Goal: Information Seeking & Learning: Learn about a topic

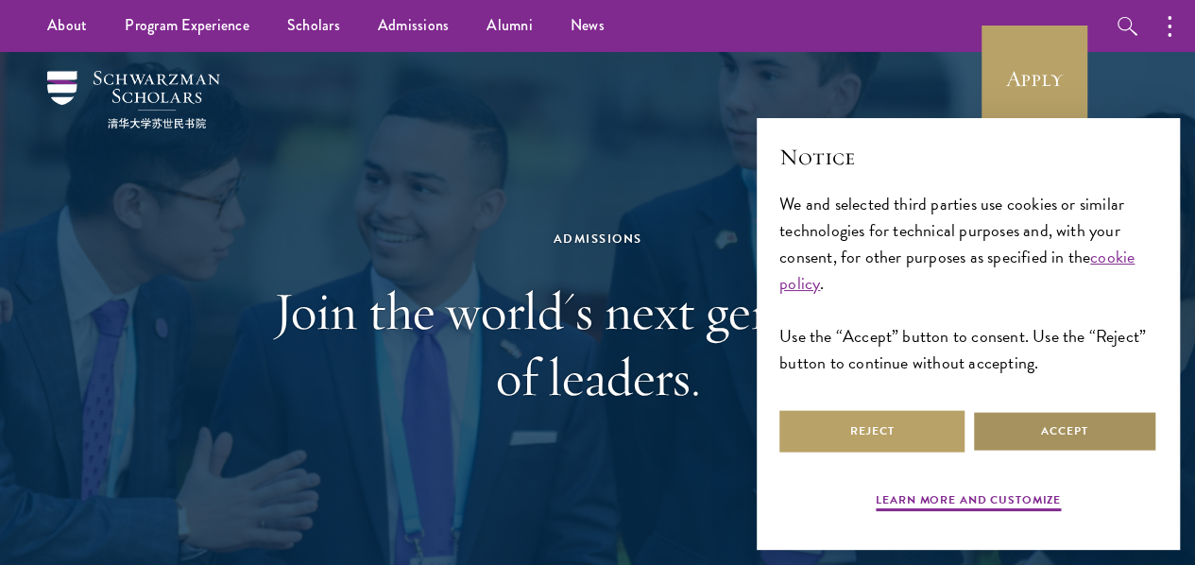
click at [1011, 414] on button "Accept" at bounding box center [1064, 431] width 185 height 43
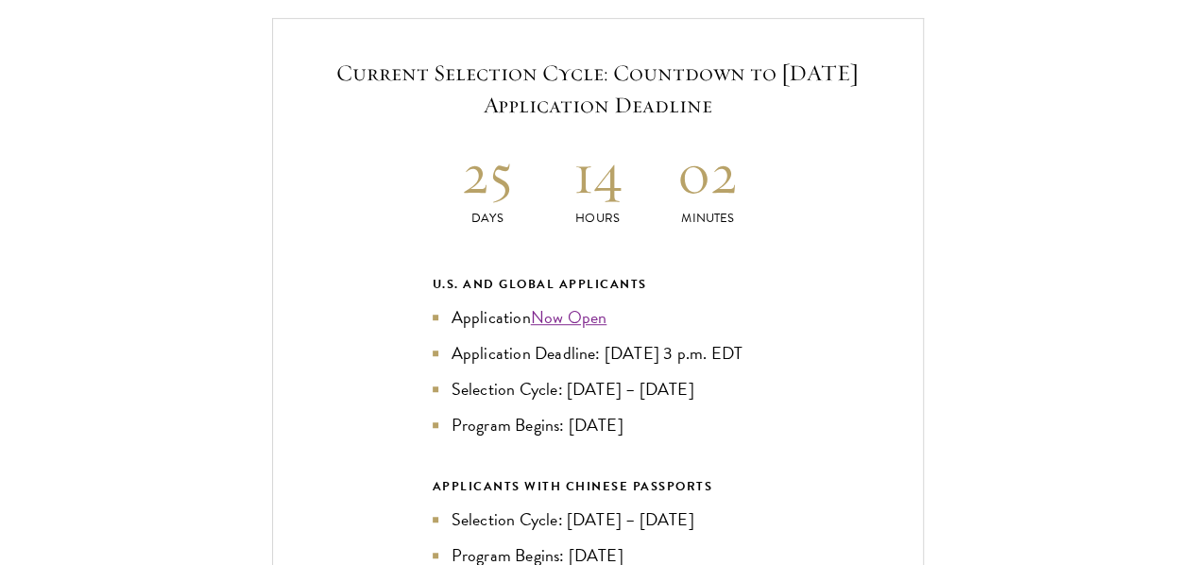
scroll to position [4064, 0]
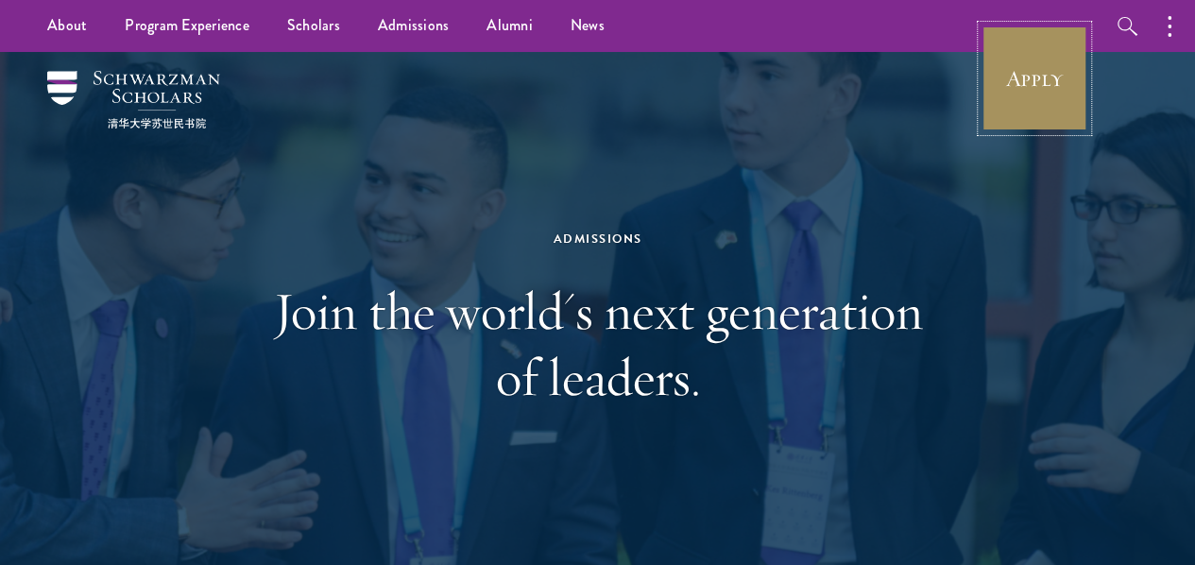
click at [1025, 60] on link "Apply" at bounding box center [1035, 79] width 106 height 106
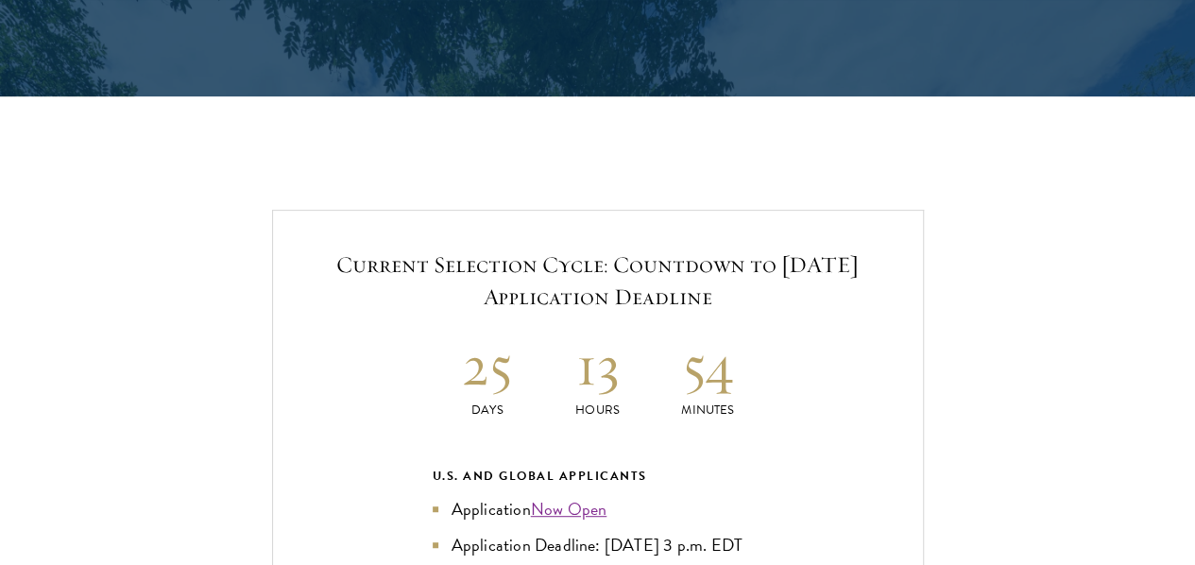
scroll to position [4064, 0]
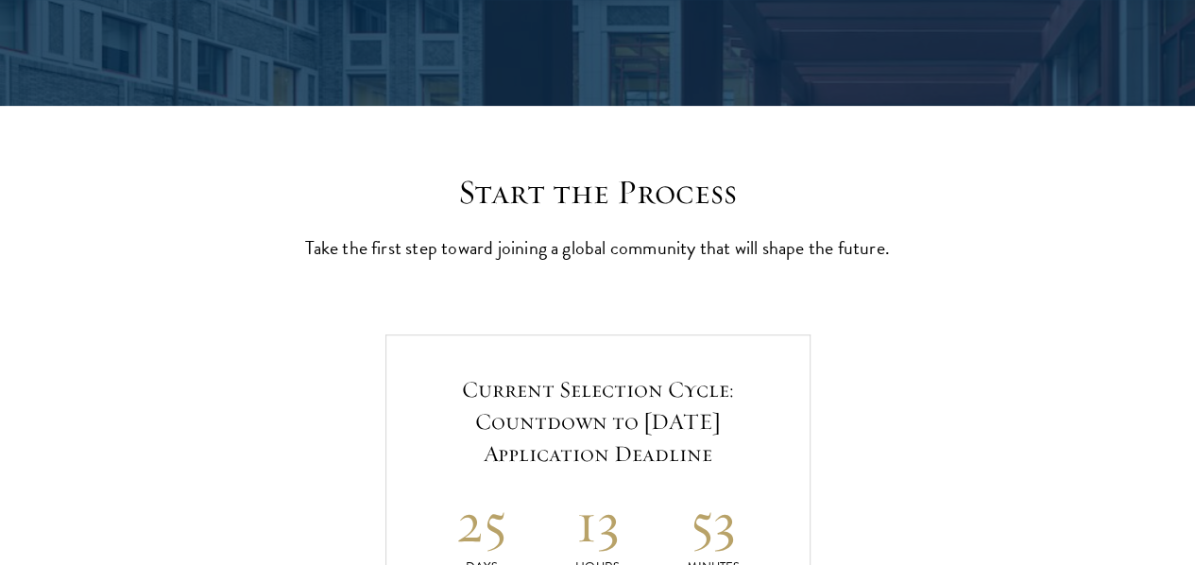
scroll to position [662, 0]
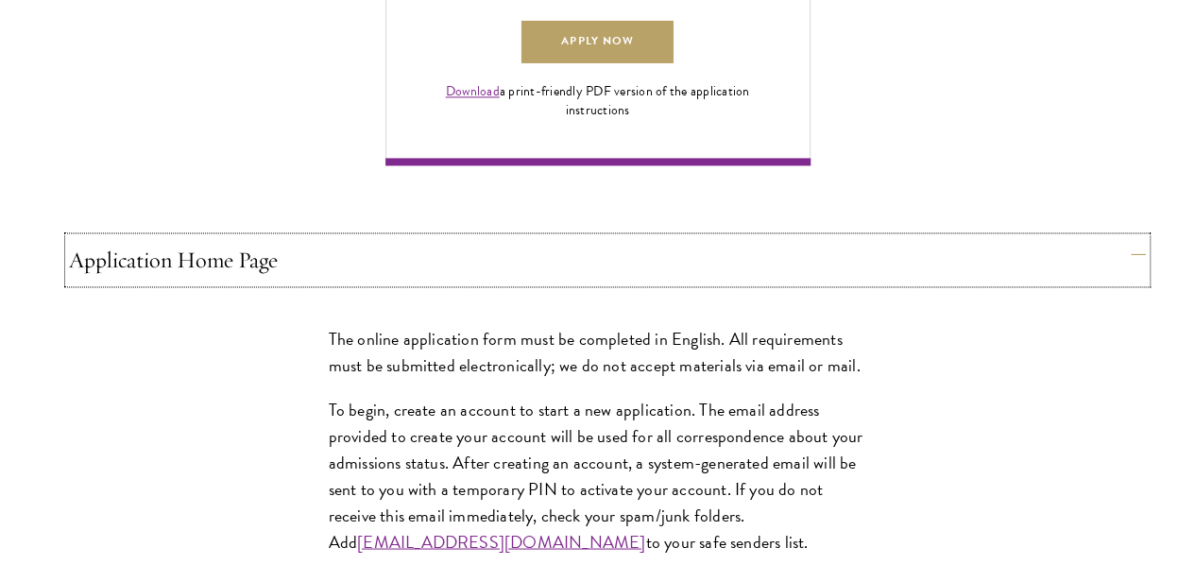
scroll to position [1512, 0]
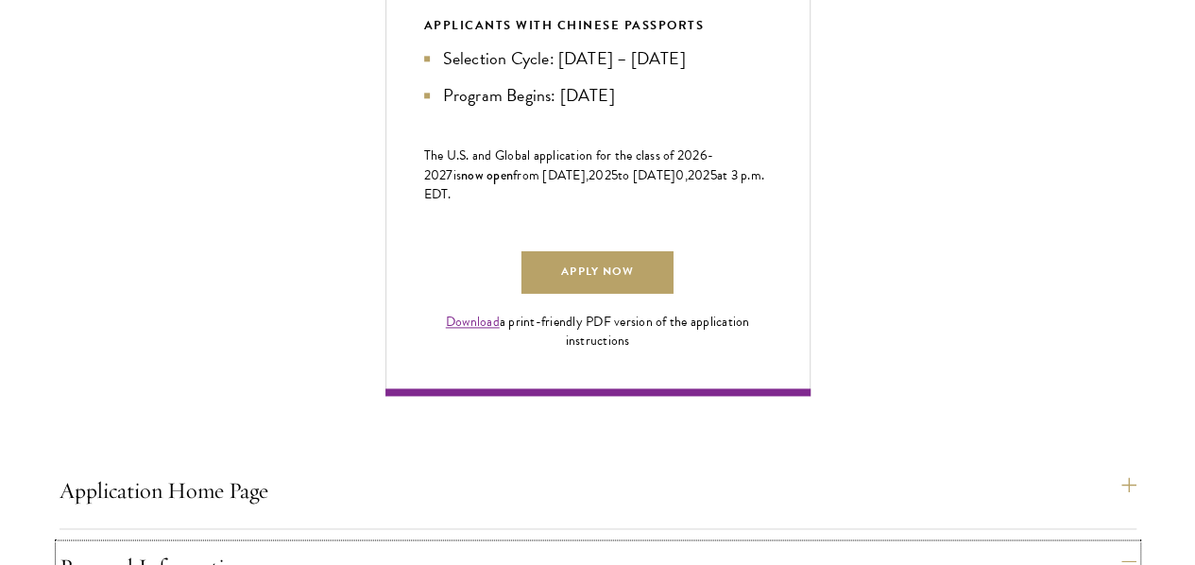
scroll to position [1229, 0]
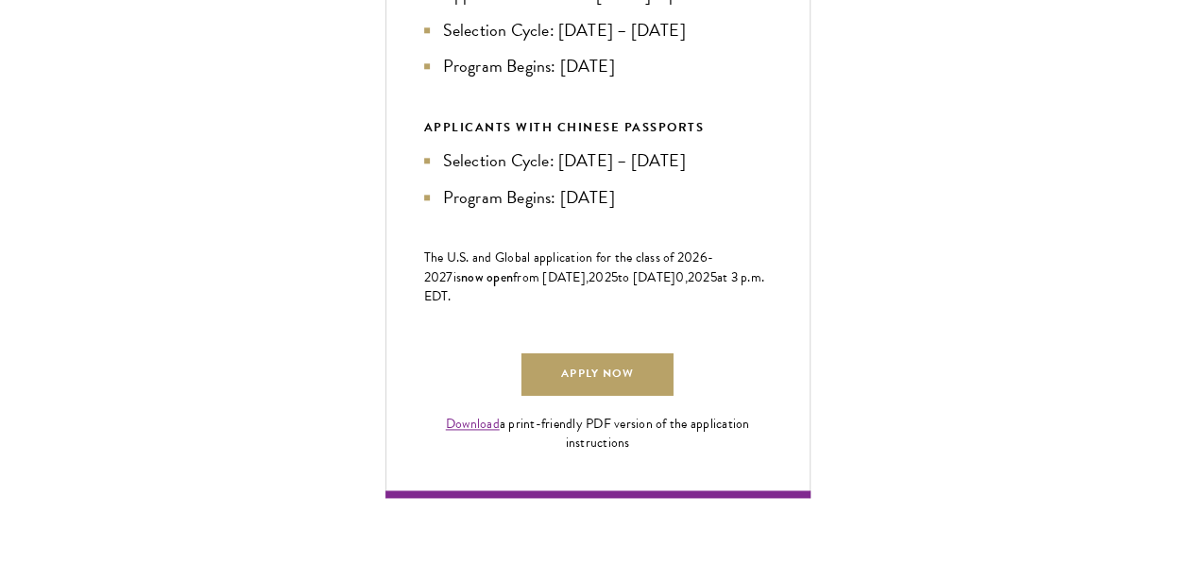
scroll to position [1134, 0]
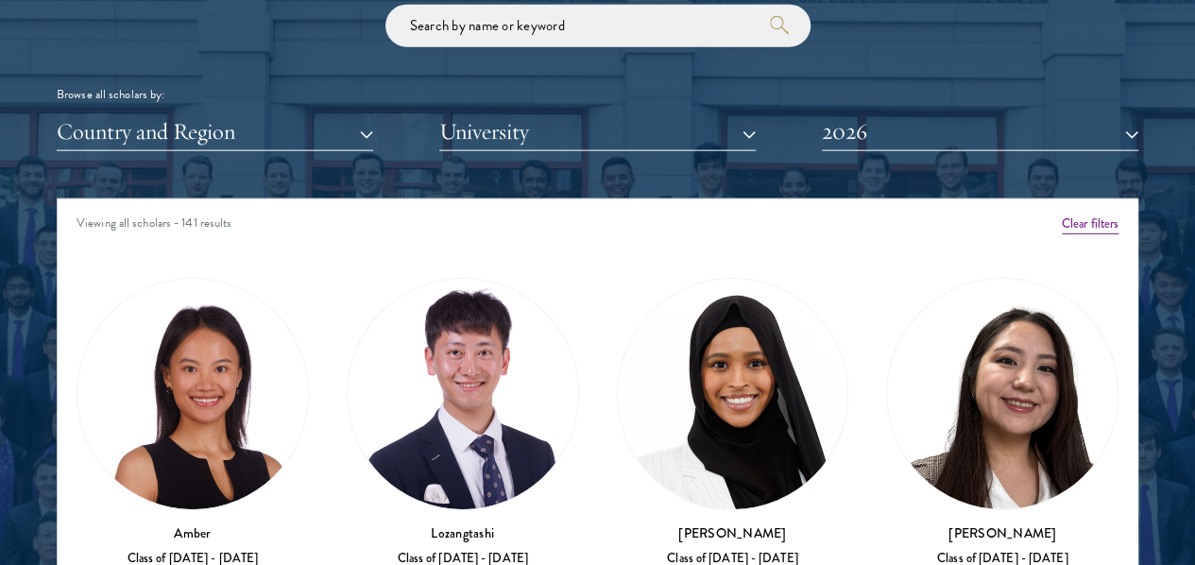
scroll to position [2268, 0]
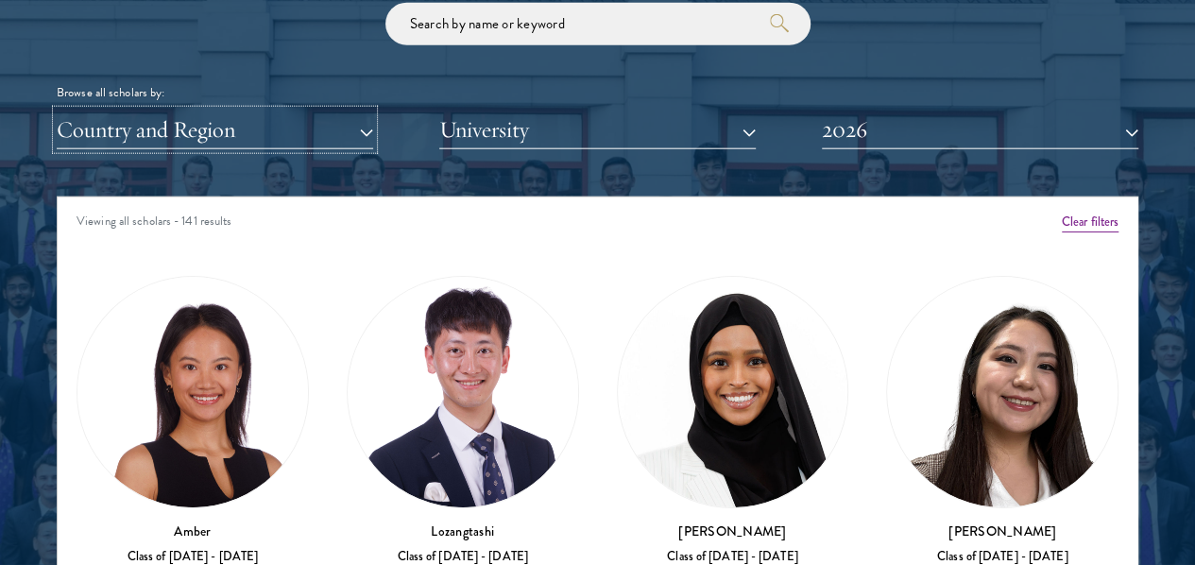
click at [367, 111] on button "Country and Region" at bounding box center [215, 130] width 317 height 39
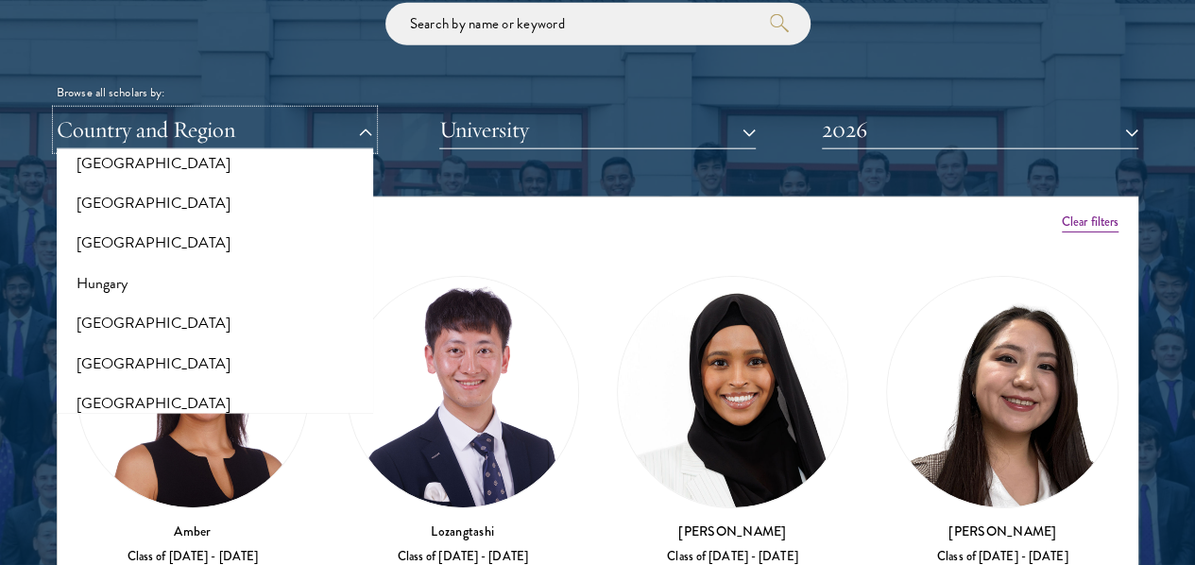
scroll to position [1418, 0]
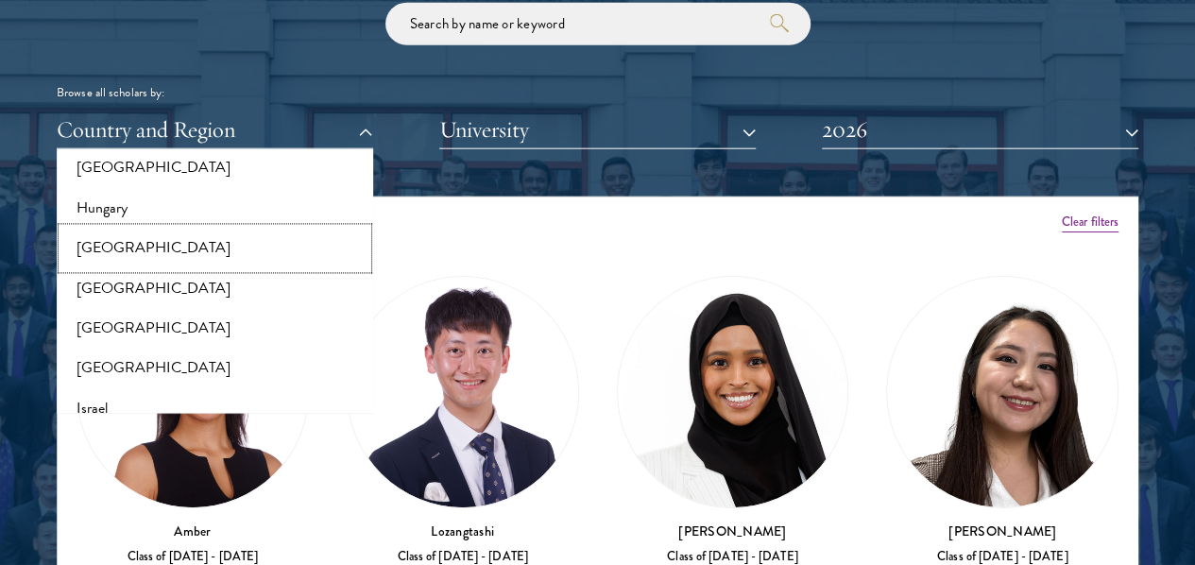
click at [174, 229] on button "[GEOGRAPHIC_DATA]" at bounding box center [214, 249] width 305 height 40
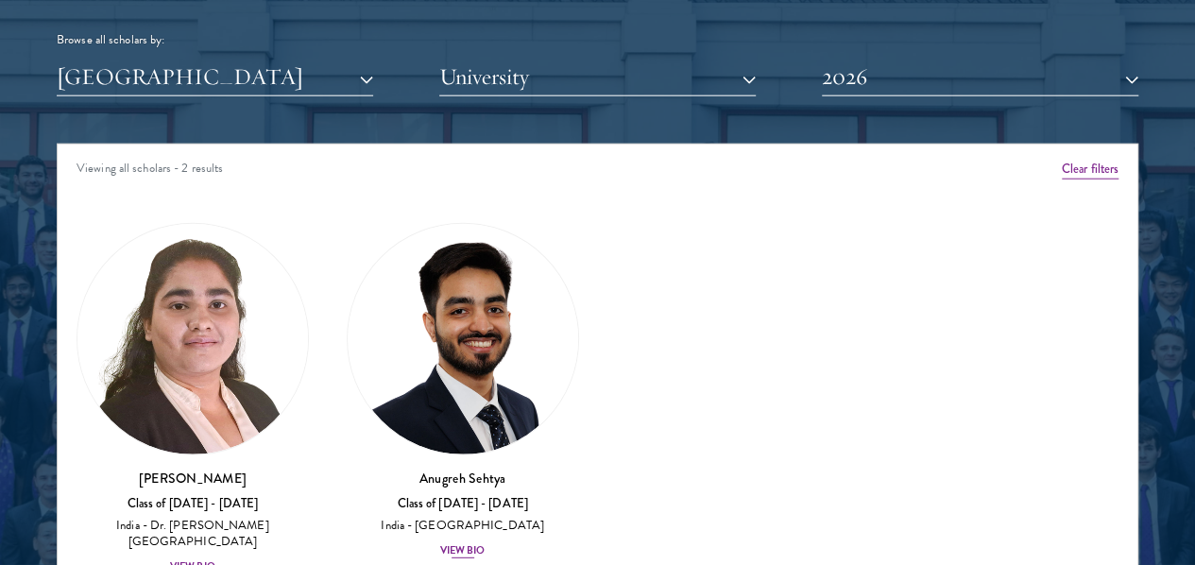
scroll to position [2363, 0]
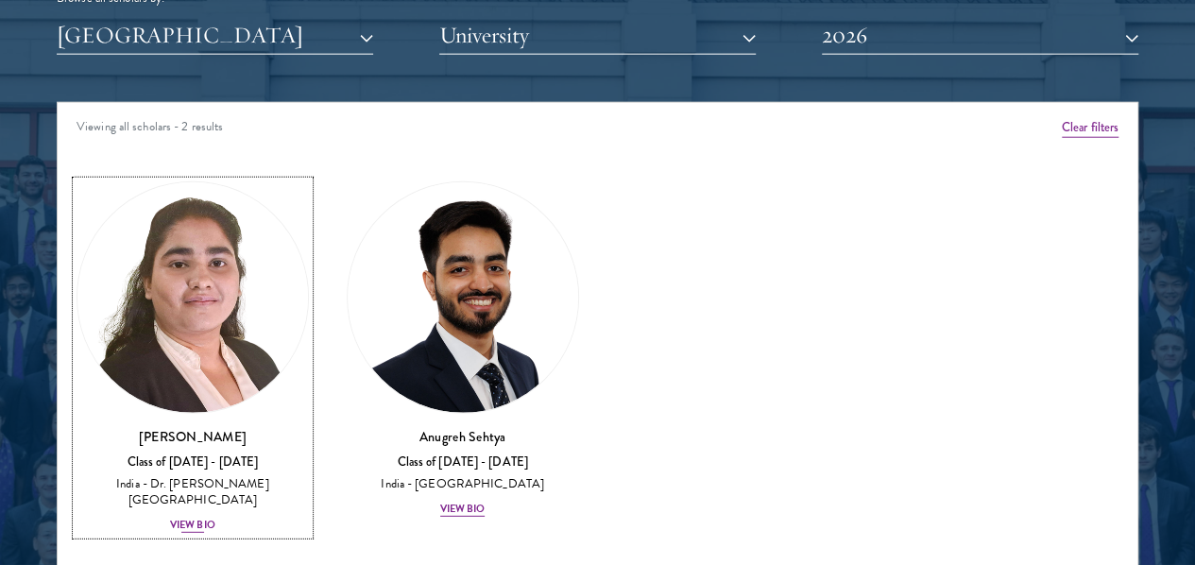
click at [215, 518] on div "View Bio" at bounding box center [192, 525] width 45 height 15
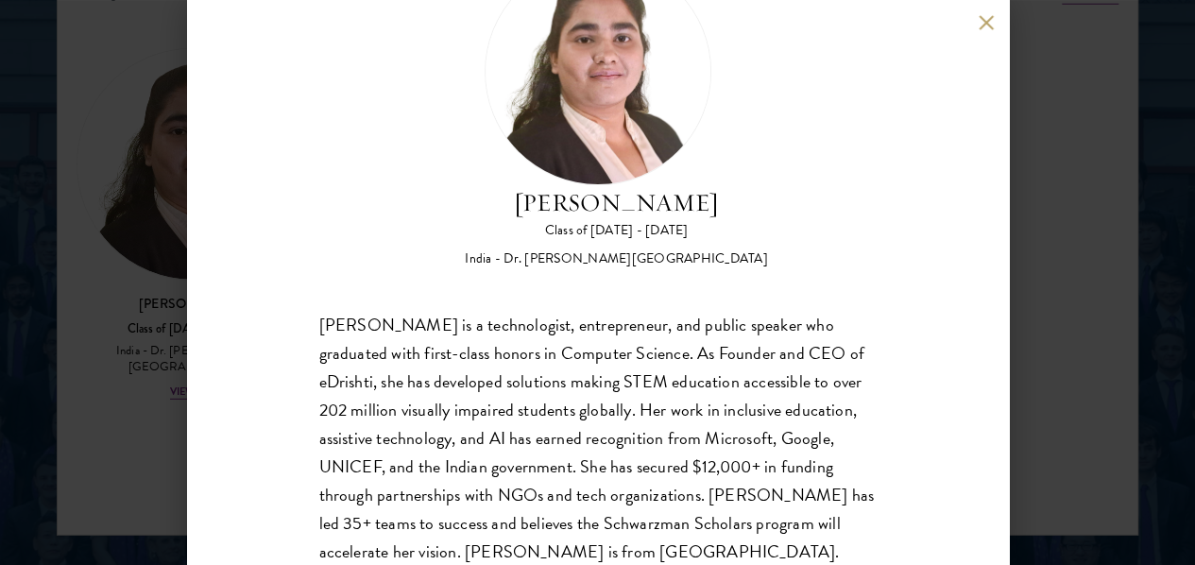
scroll to position [2552, 0]
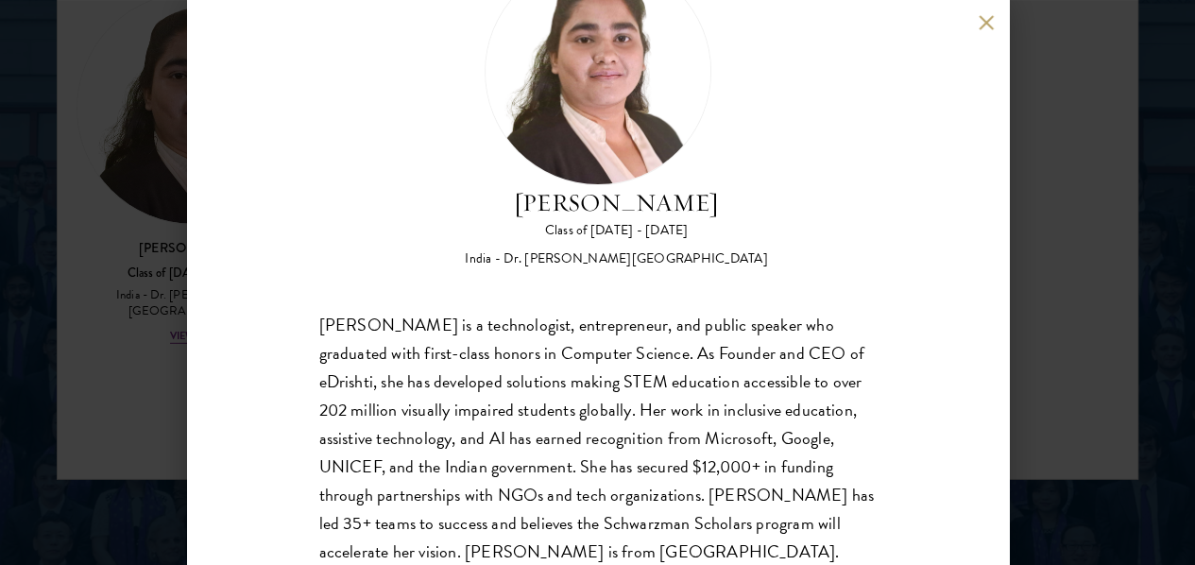
click at [1062, 254] on div "[PERSON_NAME] Class of [DATE] - [DATE] [GEOGRAPHIC_DATA] - Dr. [PERSON_NAME][GE…" at bounding box center [597, 282] width 1195 height 565
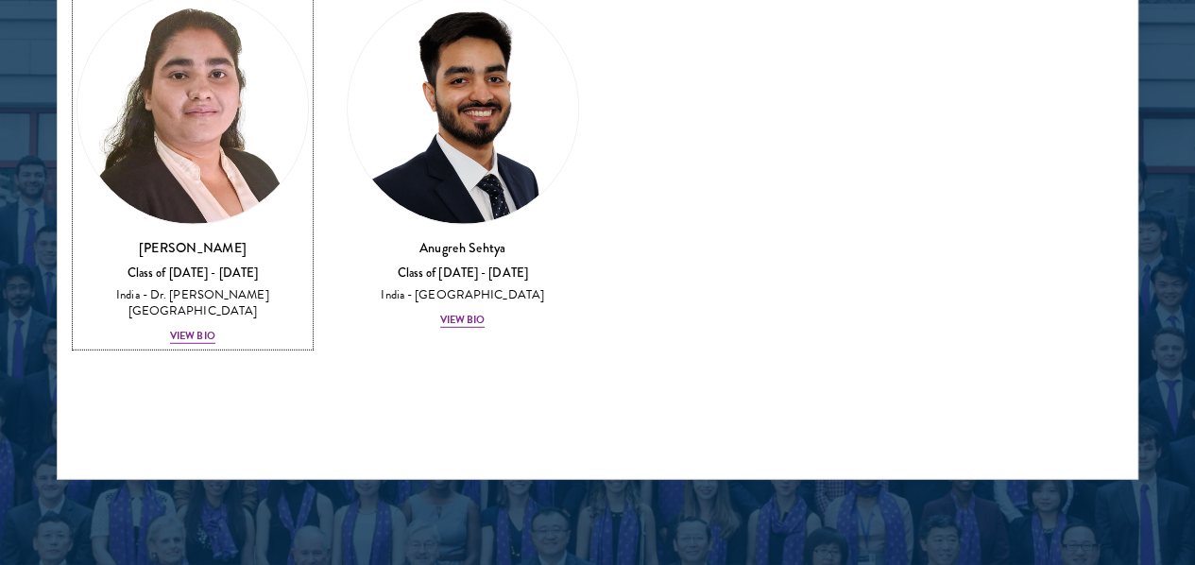
scroll to position [2506, 0]
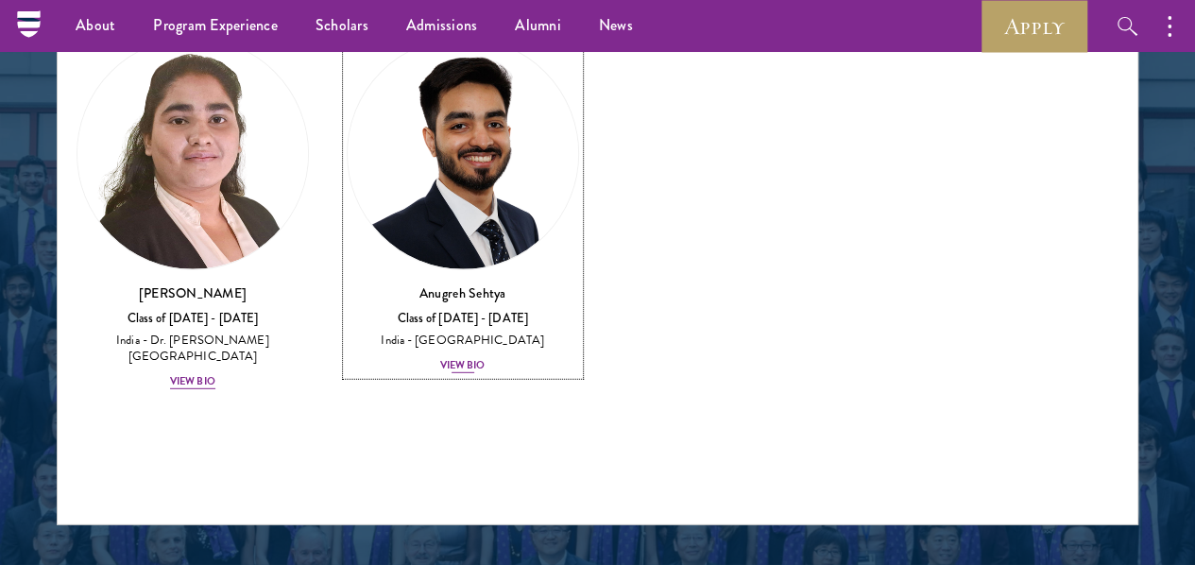
click at [418, 284] on div "[PERSON_NAME] Class of [DATE] - [DATE] [GEOGRAPHIC_DATA] - [GEOGRAPHIC_DATA] Vi…" at bounding box center [463, 330] width 232 height 92
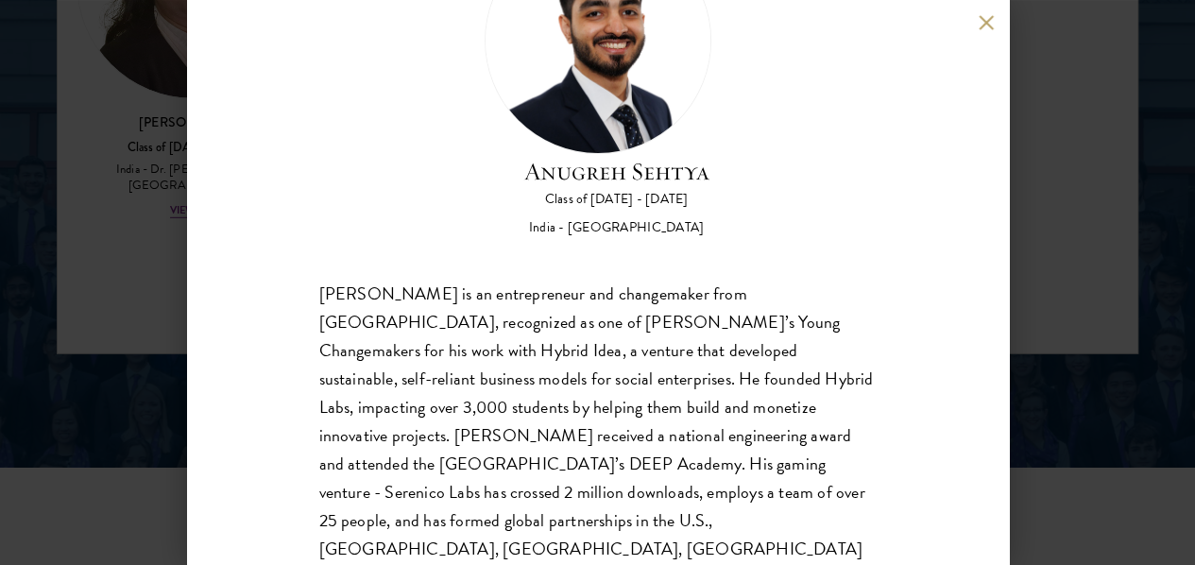
scroll to position [2695, 0]
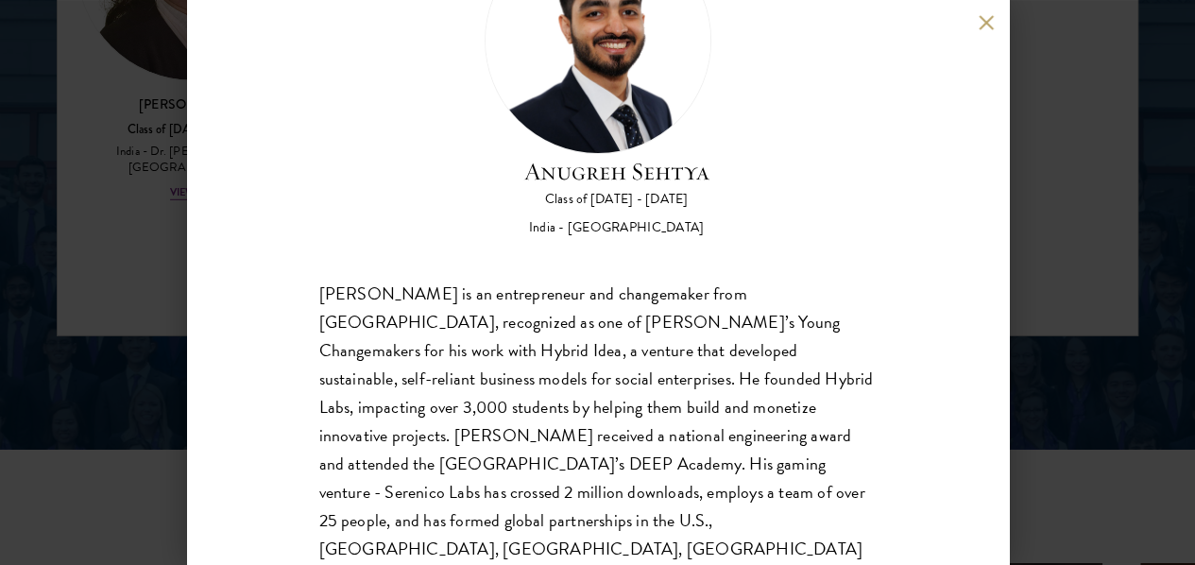
click at [1113, 210] on div "[PERSON_NAME] Class of [DATE] - [DATE] [GEOGRAPHIC_DATA] - [GEOGRAPHIC_DATA] [P…" at bounding box center [597, 282] width 1195 height 565
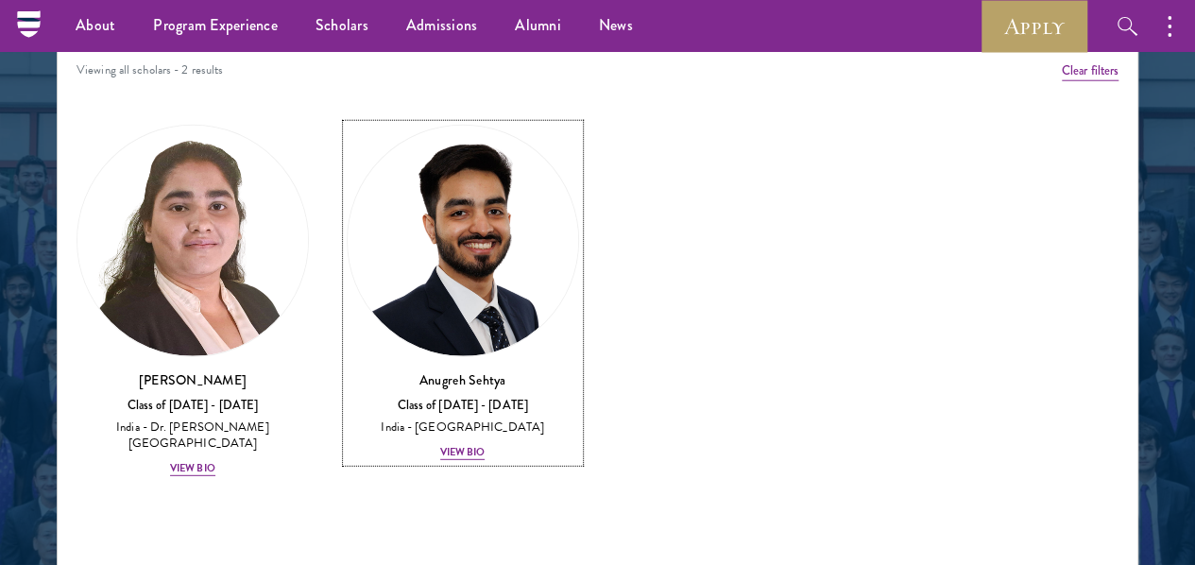
scroll to position [2128, 0]
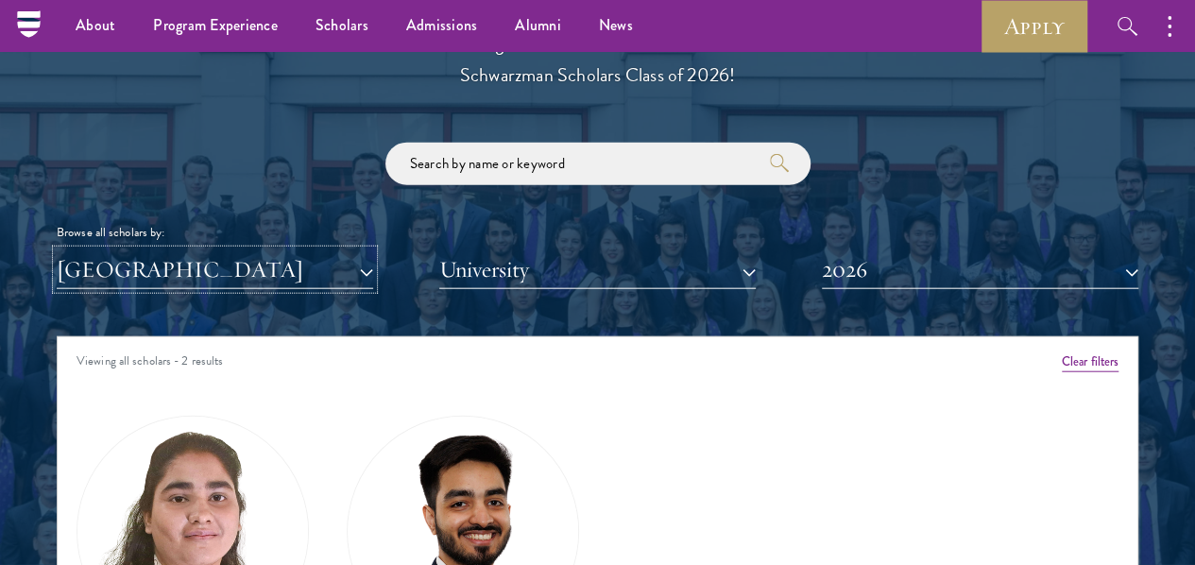
click at [280, 250] on button "[GEOGRAPHIC_DATA]" at bounding box center [215, 269] width 317 height 39
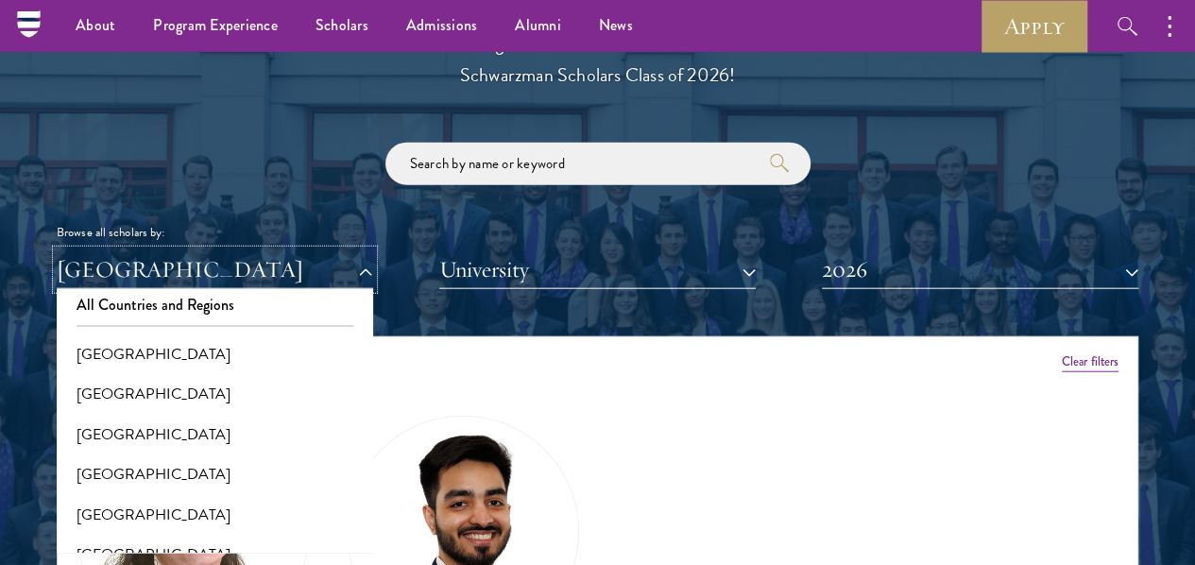
scroll to position [0, 0]
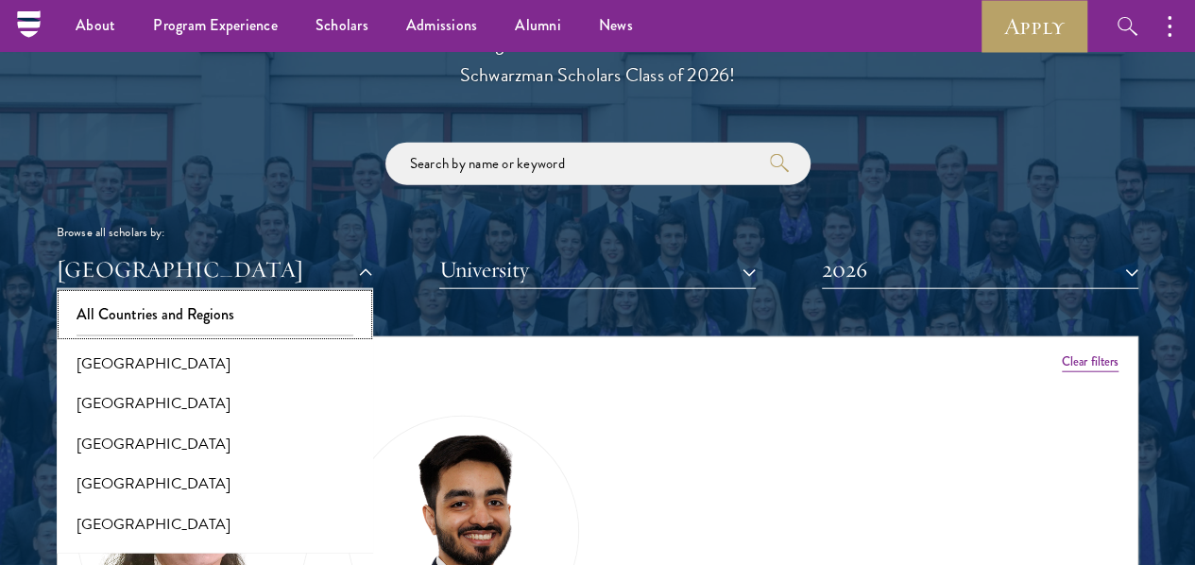
click at [294, 295] on button "All Countries and Regions" at bounding box center [214, 315] width 305 height 40
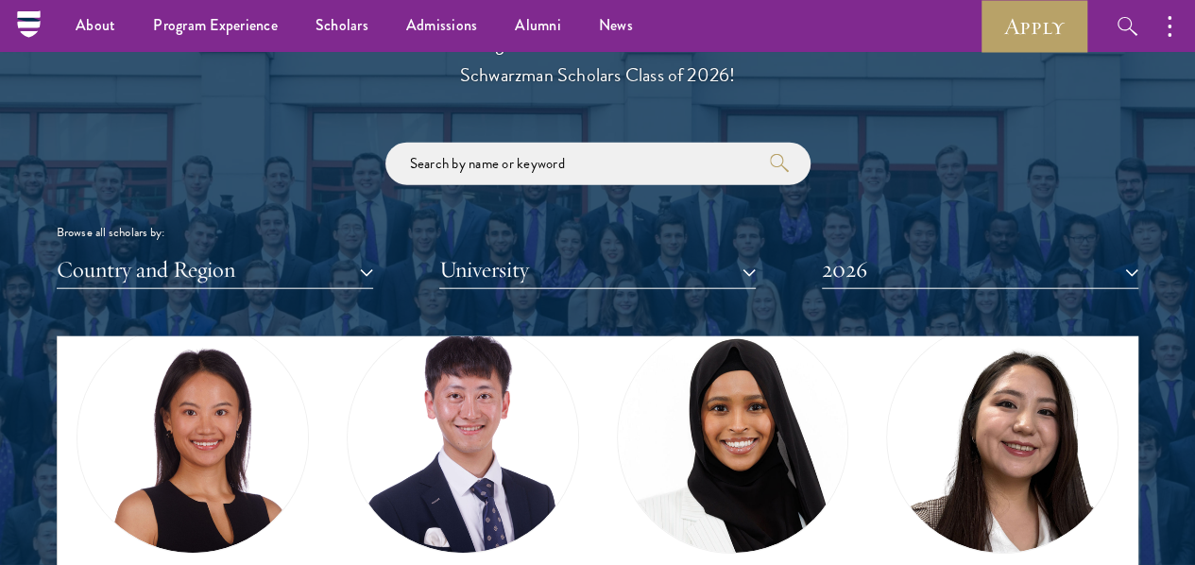
scroll to position [189, 0]
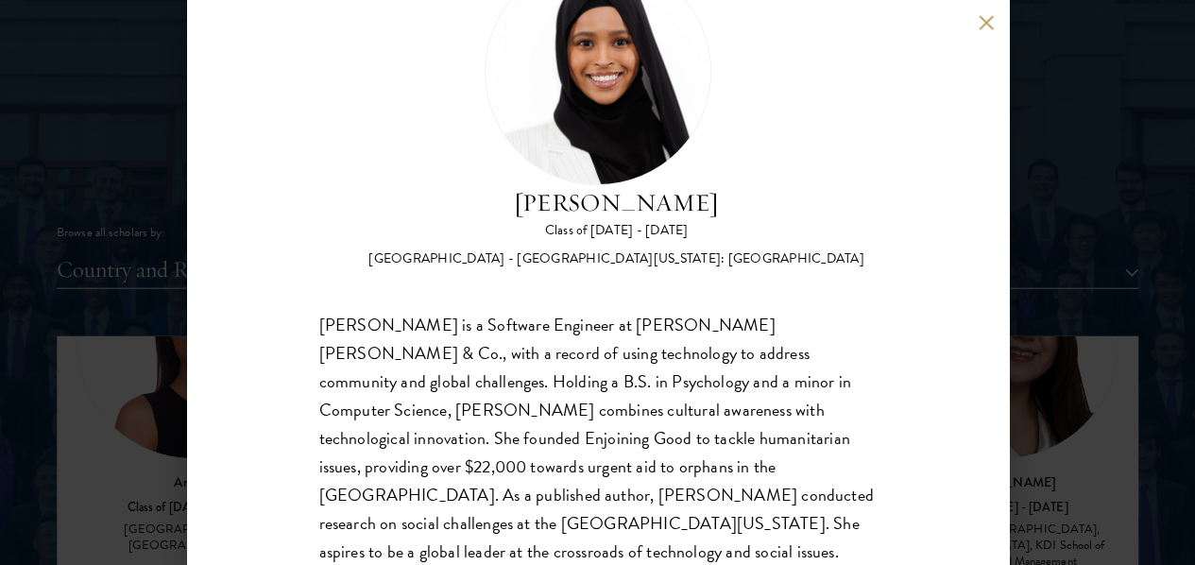
scroll to position [2223, 0]
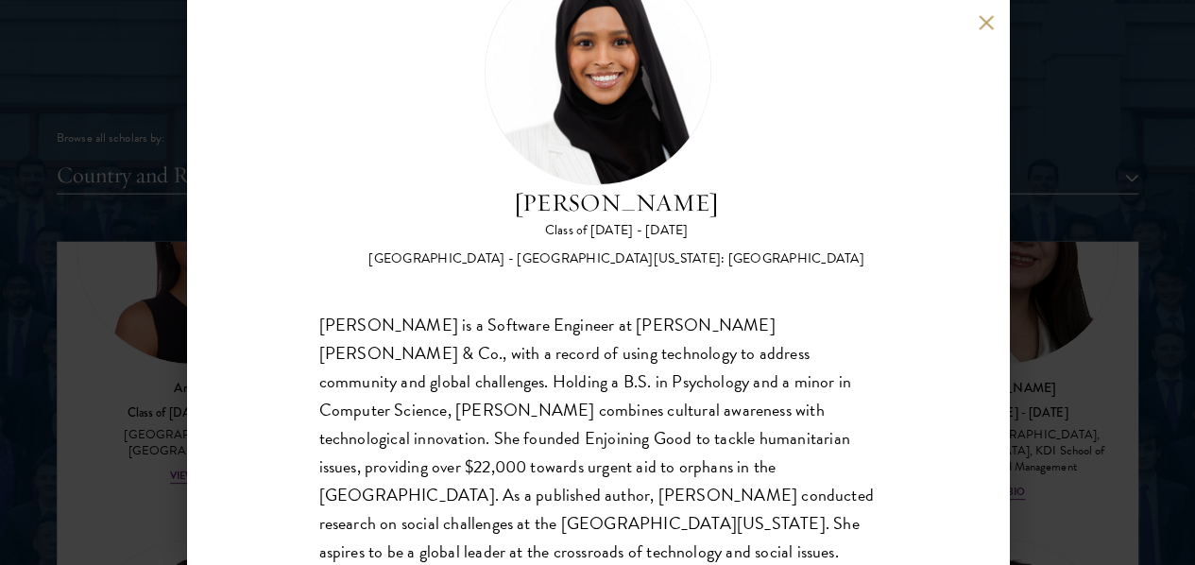
click at [1064, 313] on div "[PERSON_NAME] Class of [DATE] - [DATE] [GEOGRAPHIC_DATA] - [GEOGRAPHIC_DATA][US…" at bounding box center [597, 282] width 1195 height 565
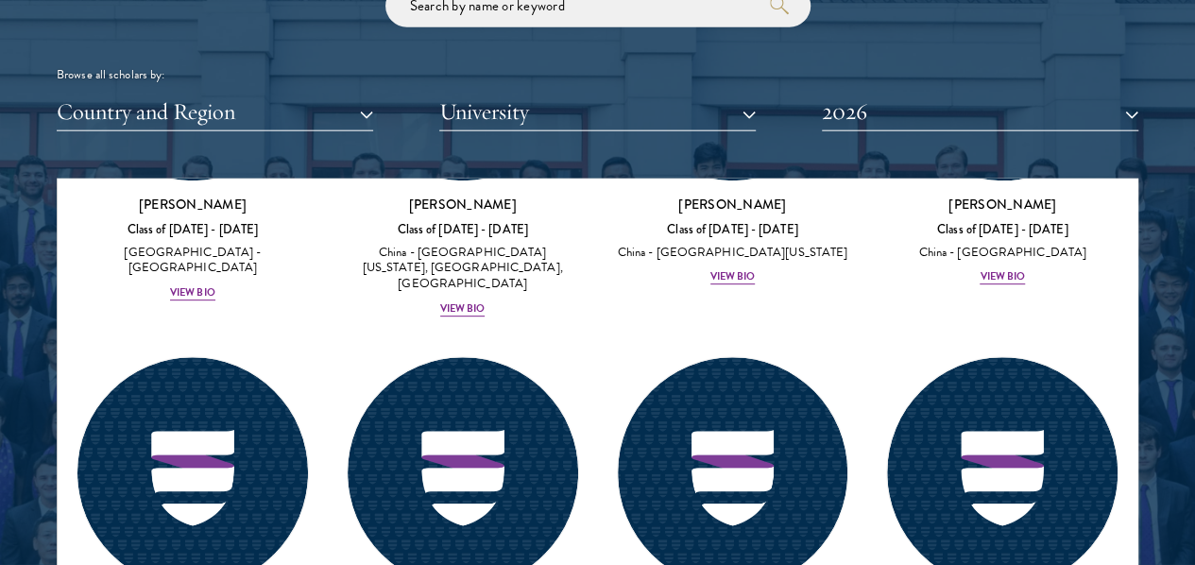
scroll to position [7690, 0]
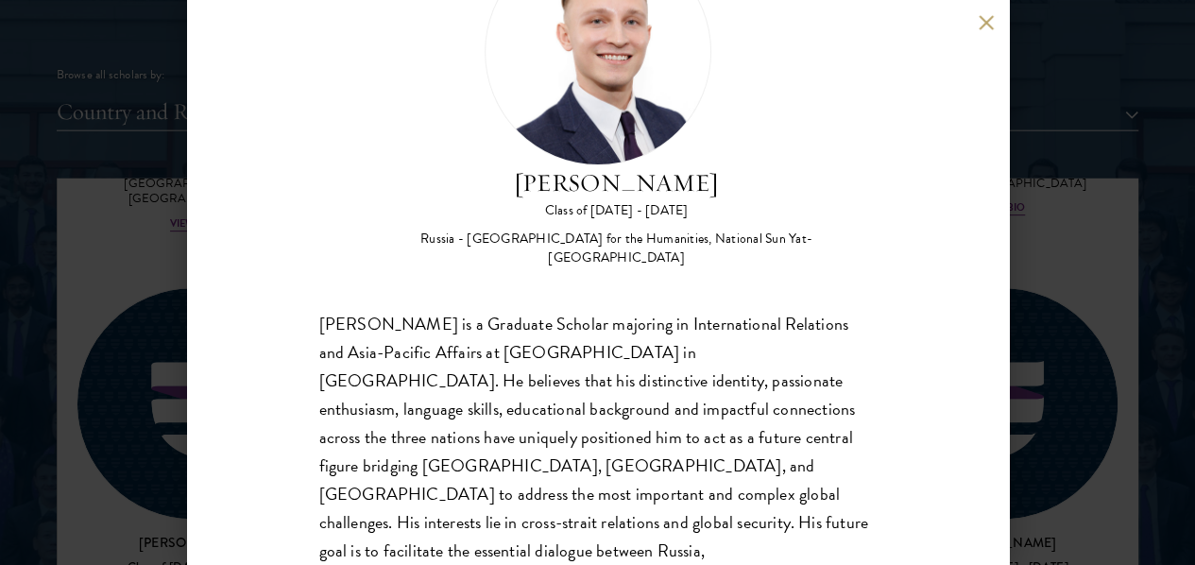
scroll to position [129, 0]
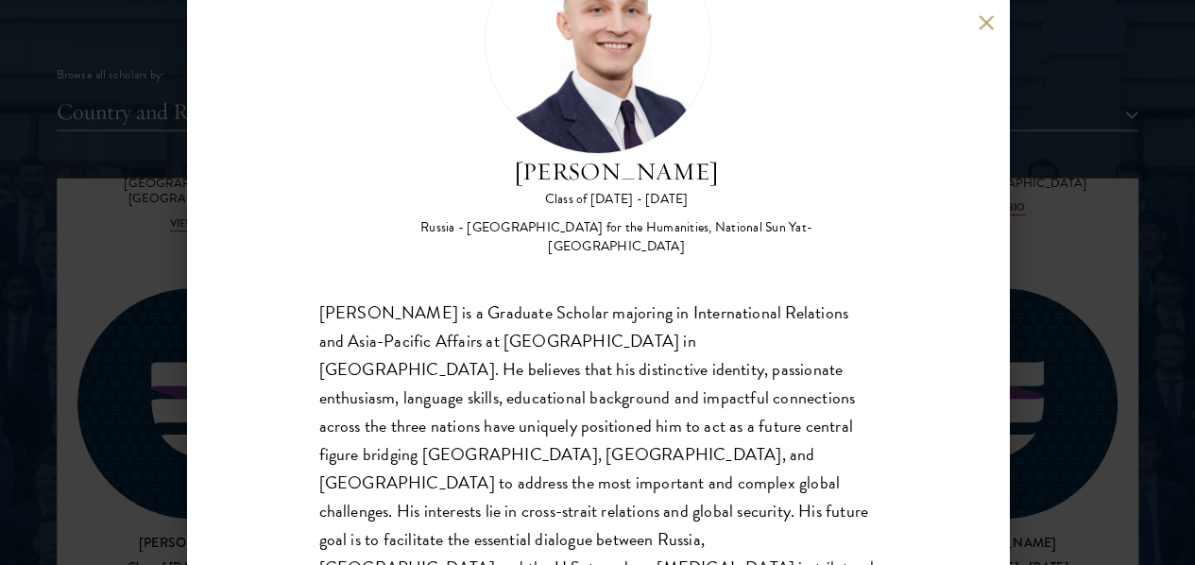
click at [1108, 283] on div "[PERSON_NAME] Class of [DATE] - [DATE] [GEOGRAPHIC_DATA] - [GEOGRAPHIC_DATA] fo…" at bounding box center [597, 282] width 1195 height 565
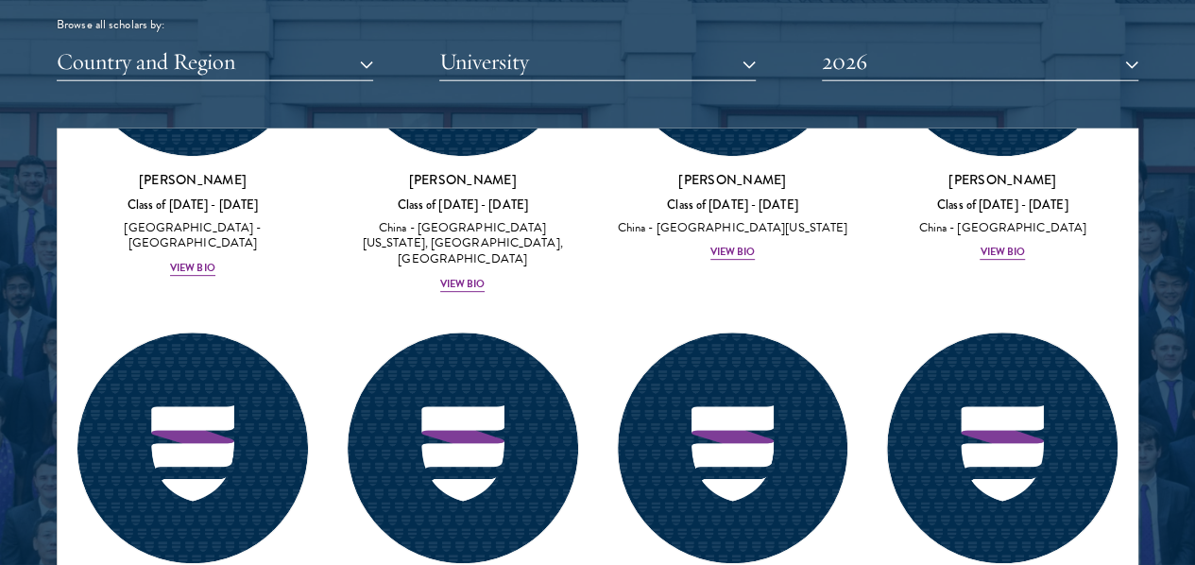
scroll to position [7406, 0]
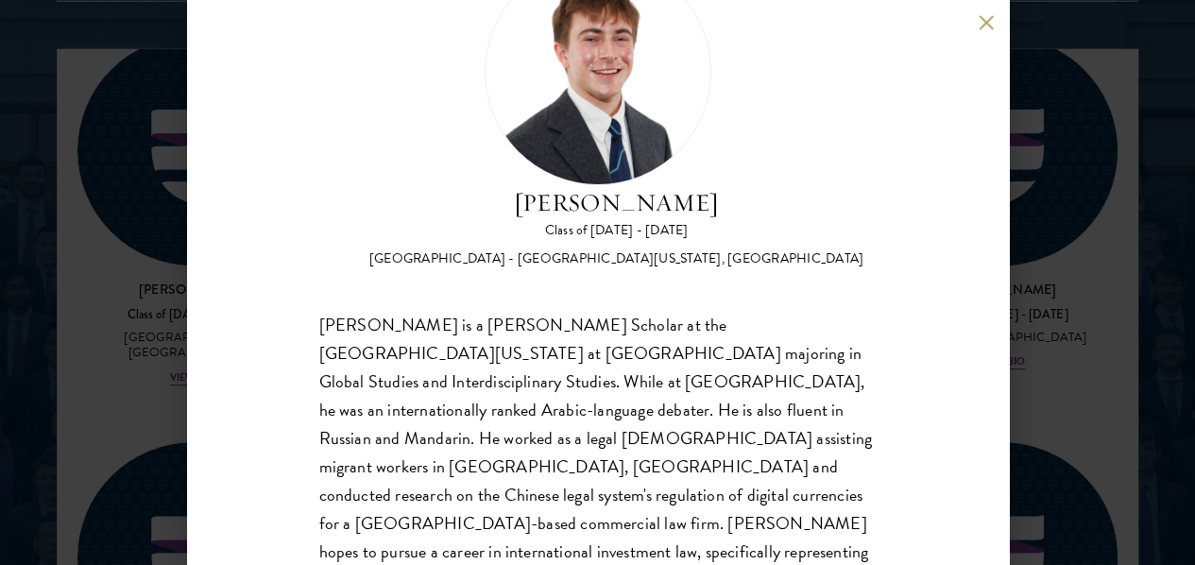
scroll to position [2620, 0]
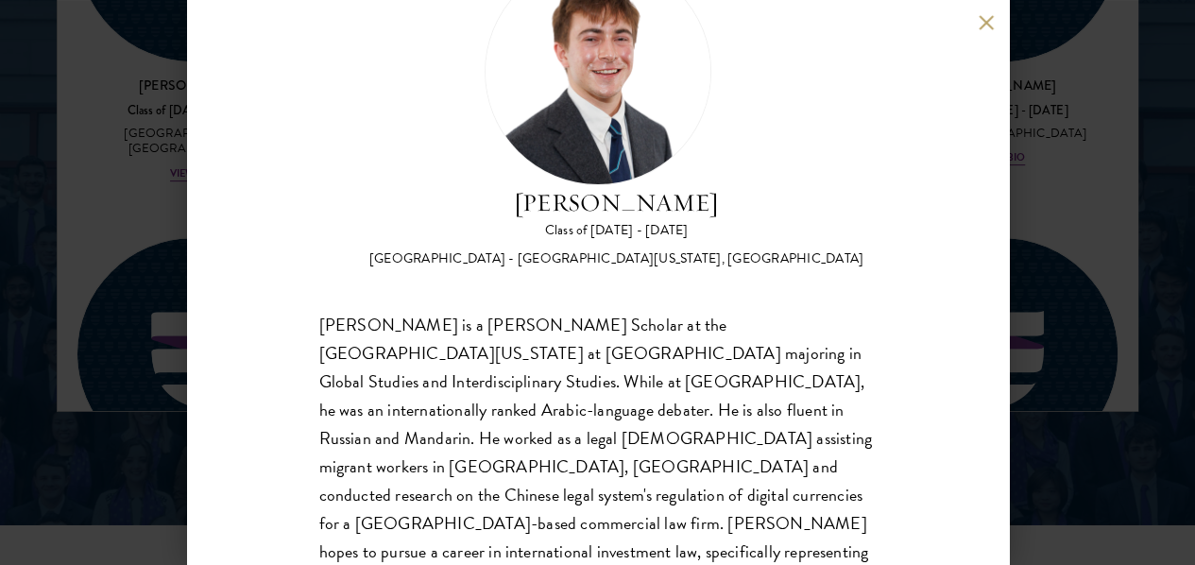
click at [1057, 162] on div "[PERSON_NAME] Class of [DATE] - [DATE] [GEOGRAPHIC_DATA] - [GEOGRAPHIC_DATA][US…" at bounding box center [597, 282] width 1195 height 565
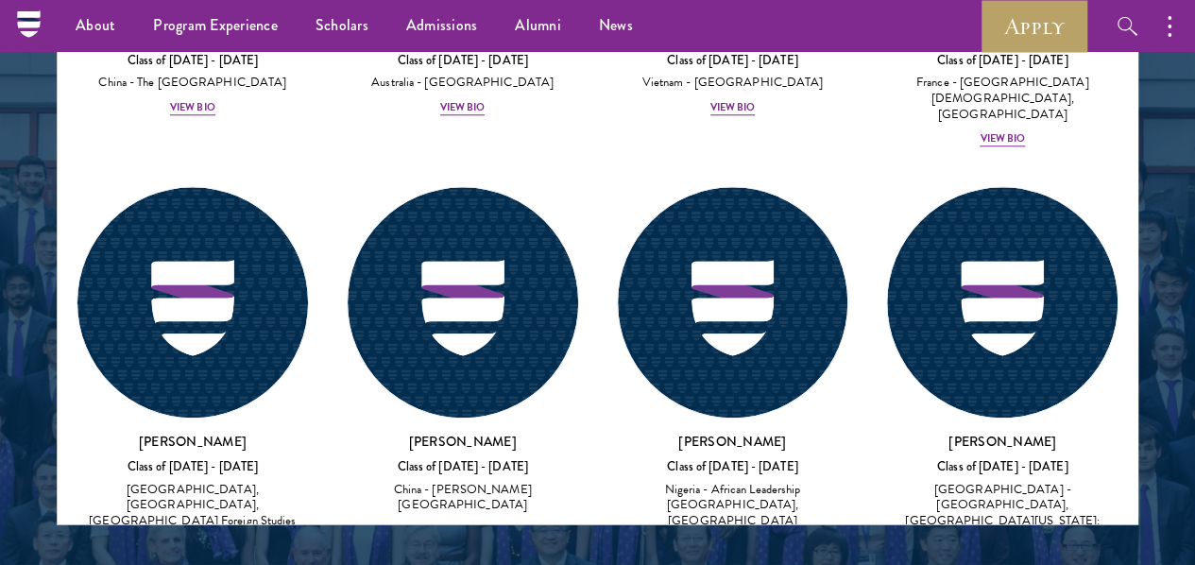
scroll to position [8068, 0]
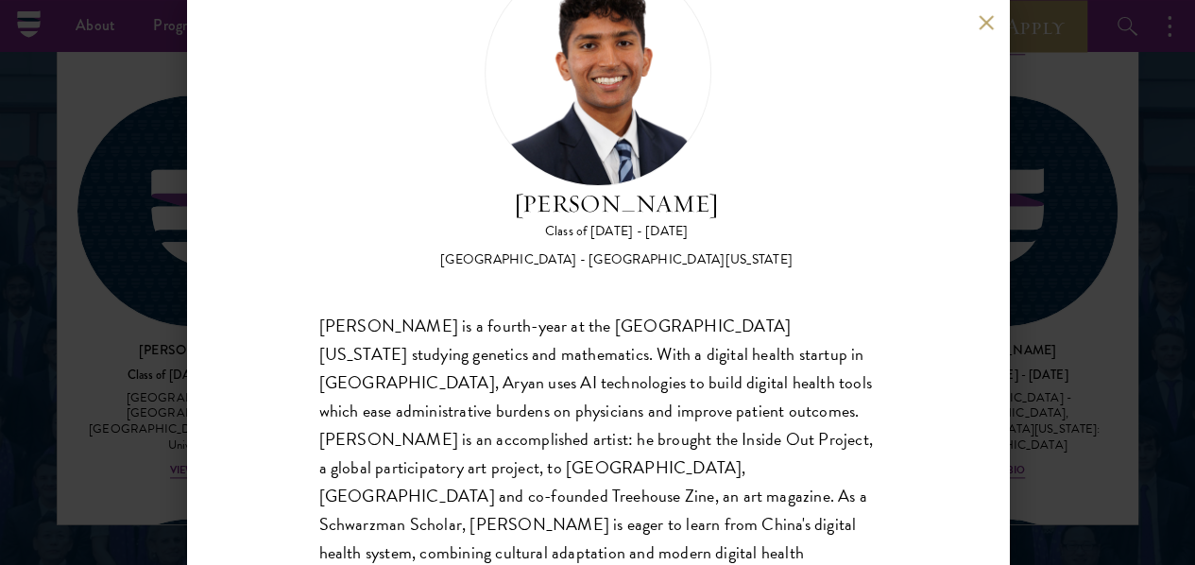
scroll to position [98, 0]
click at [1082, 232] on div "[PERSON_NAME] Class of [DATE] - [DATE] [GEOGRAPHIC_DATA] - [GEOGRAPHIC_DATA][US…" at bounding box center [597, 282] width 1195 height 565
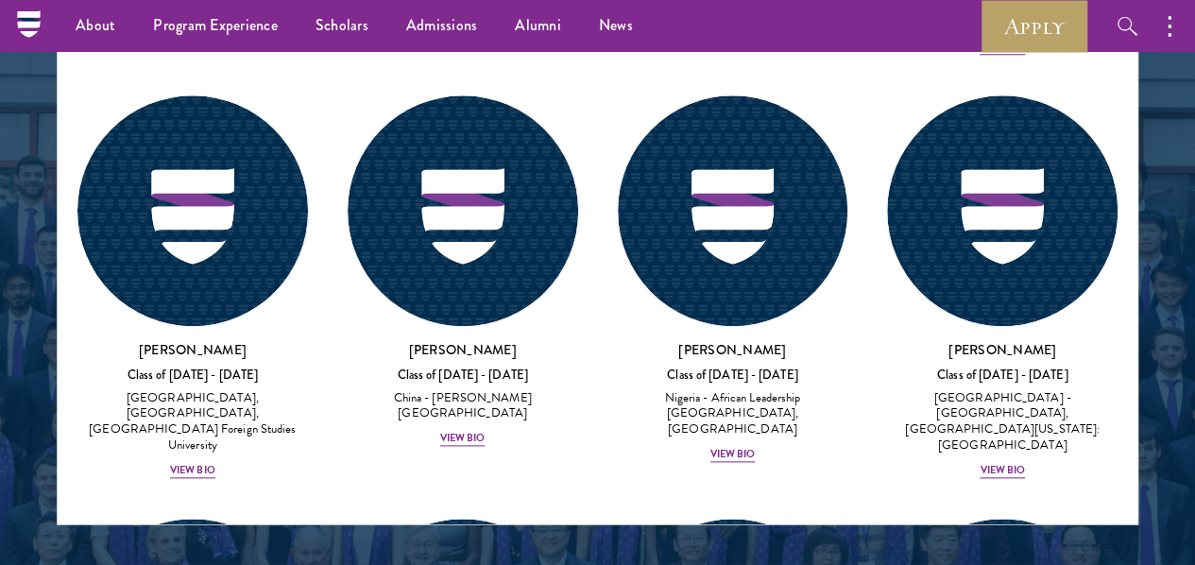
scroll to position [7961, 0]
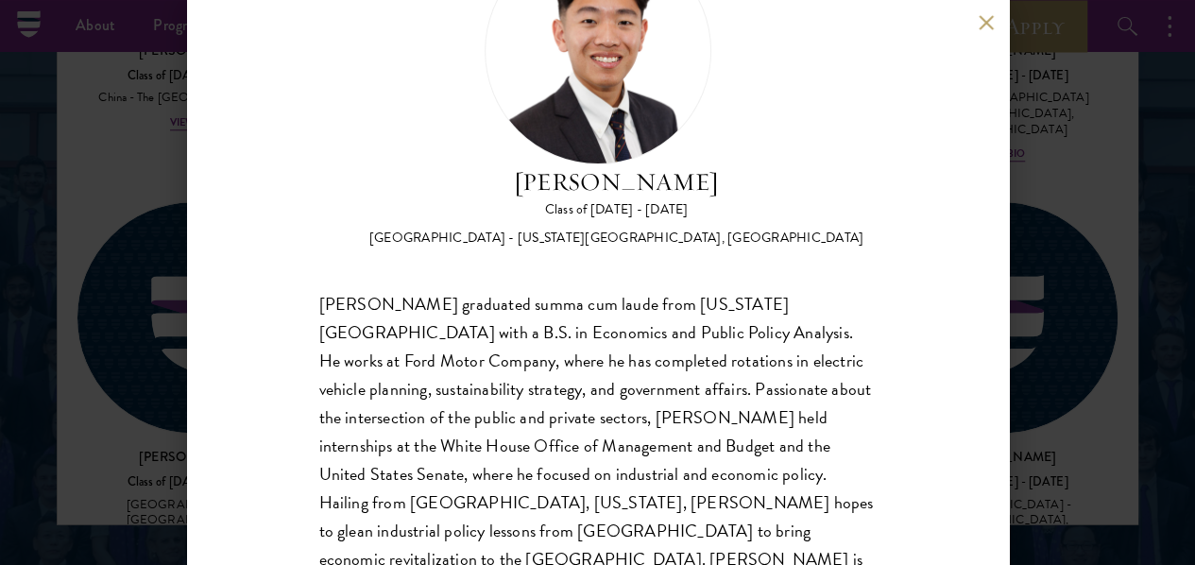
scroll to position [129, 0]
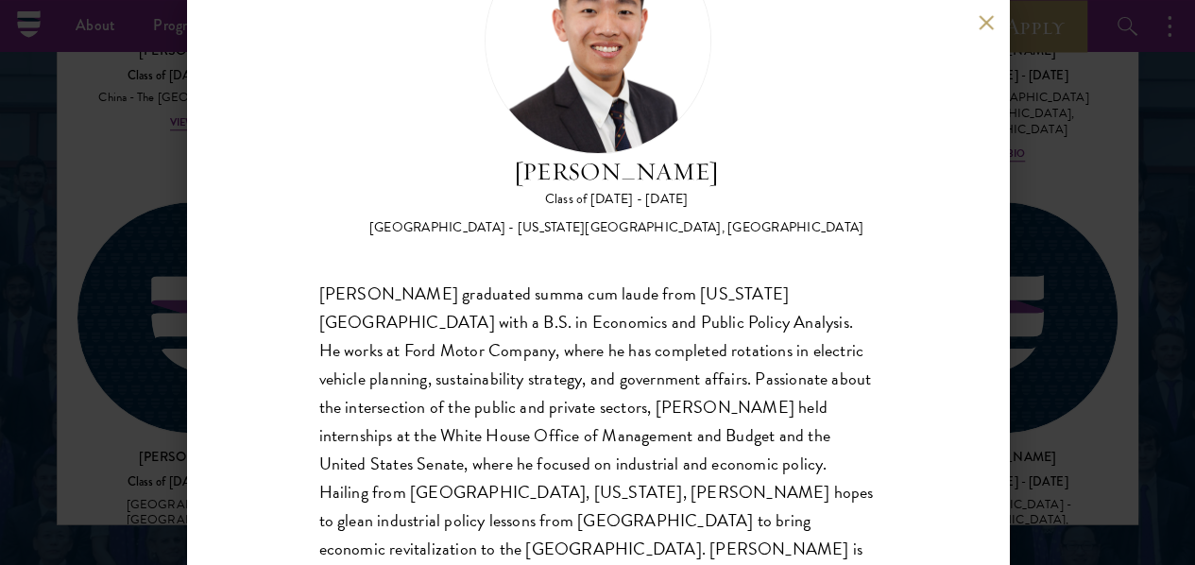
click at [1102, 232] on div "[PERSON_NAME] Class of [DATE] - [DATE] [GEOGRAPHIC_DATA] - [US_STATE][GEOGRAPHI…" at bounding box center [597, 282] width 1195 height 565
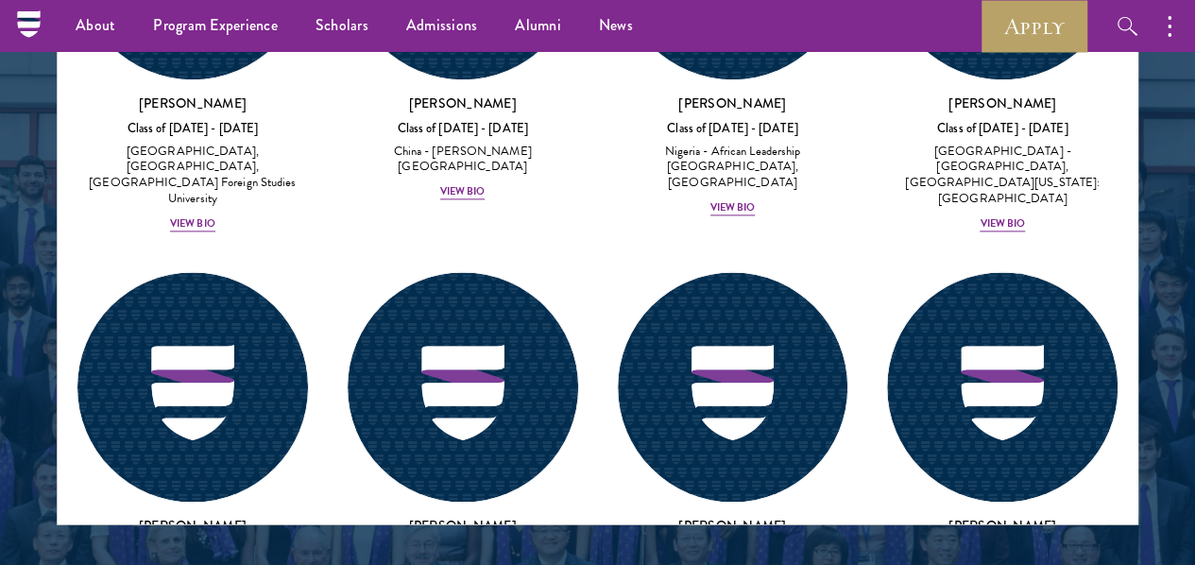
scroll to position [8348, 0]
